Goal: Use online tool/utility: Use online tool/utility

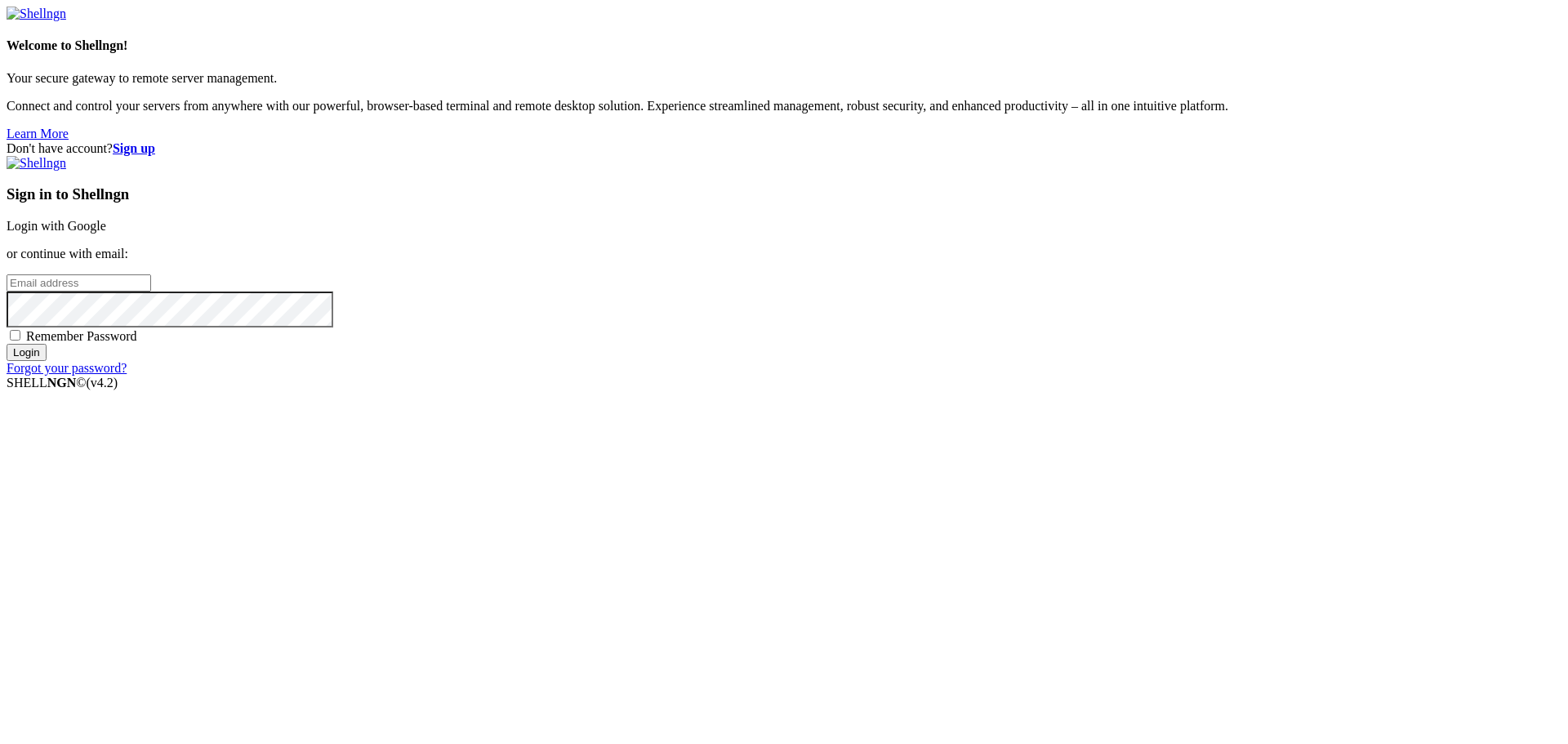
click at [106, 232] on link "Login with Google" at bounding box center [56, 226] width 100 height 14
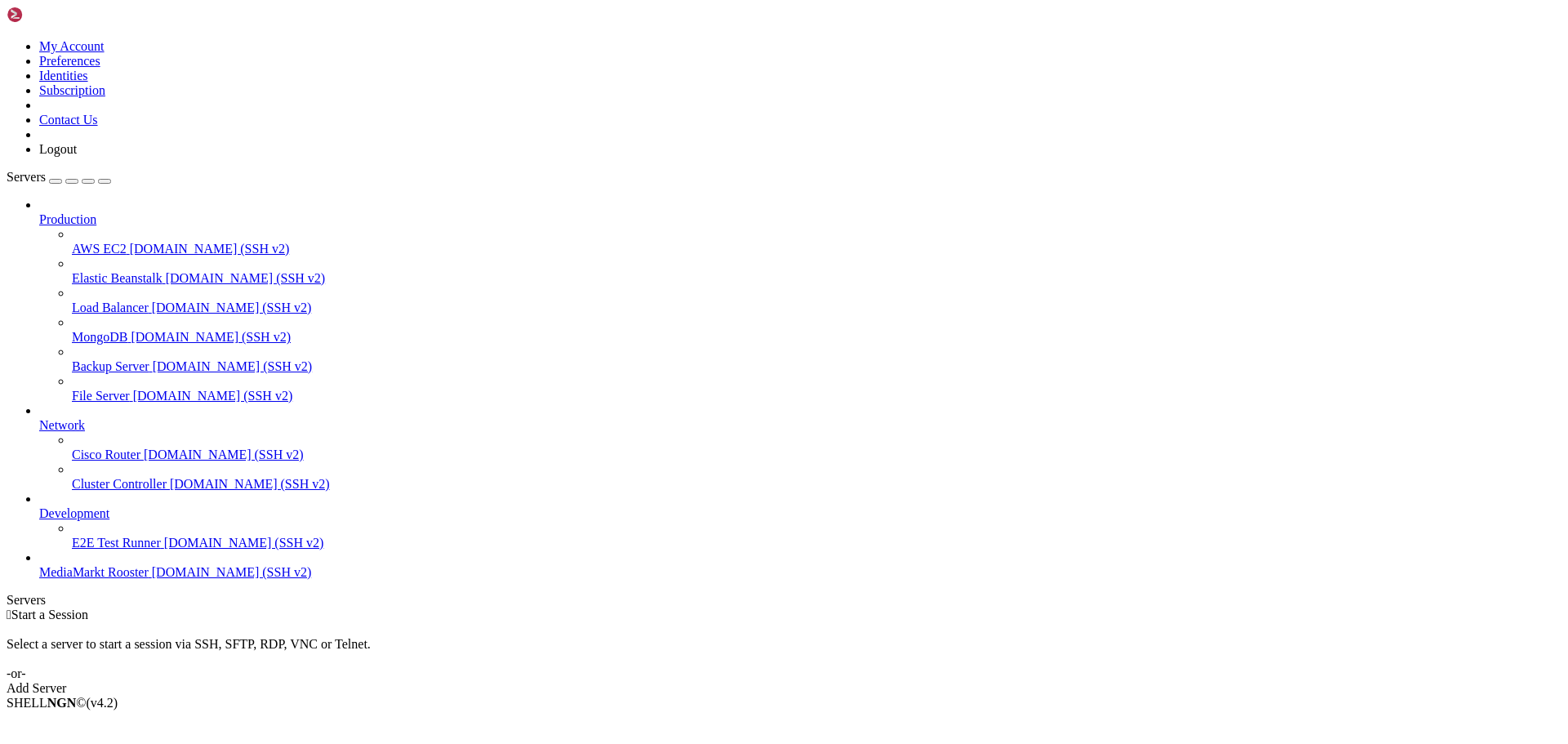
click at [116, 579] on span "MediaMarkt Rooster" at bounding box center [94, 572] width 110 height 14
click at [152, 579] on span "[DOMAIN_NAME] (SSH v2)" at bounding box center [232, 572] width 160 height 14
